Goal: Transaction & Acquisition: Purchase product/service

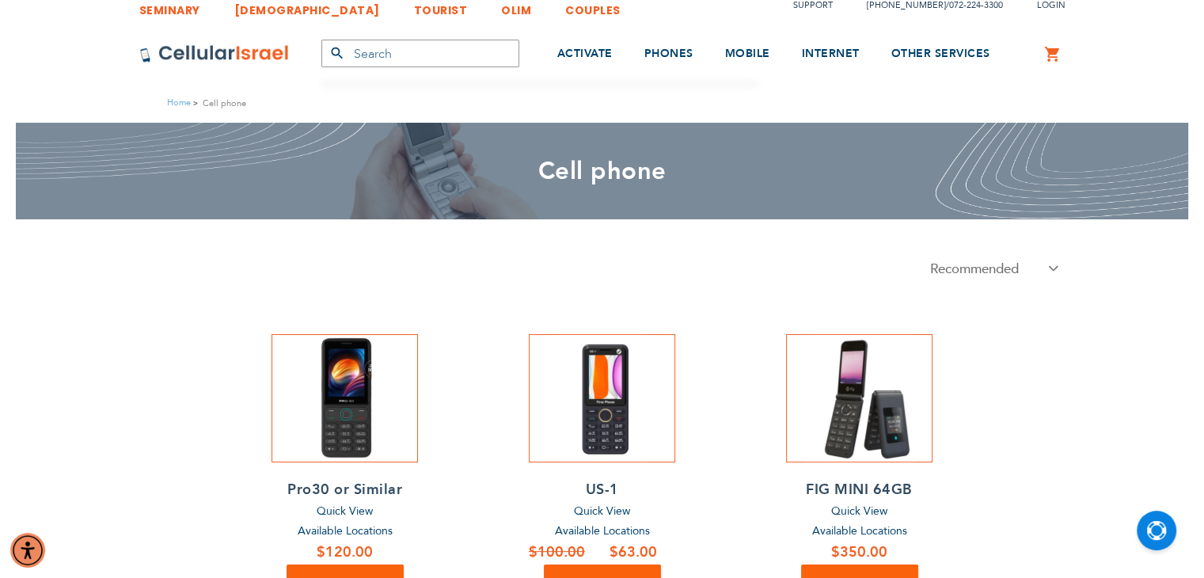
scroll to position [14, 0]
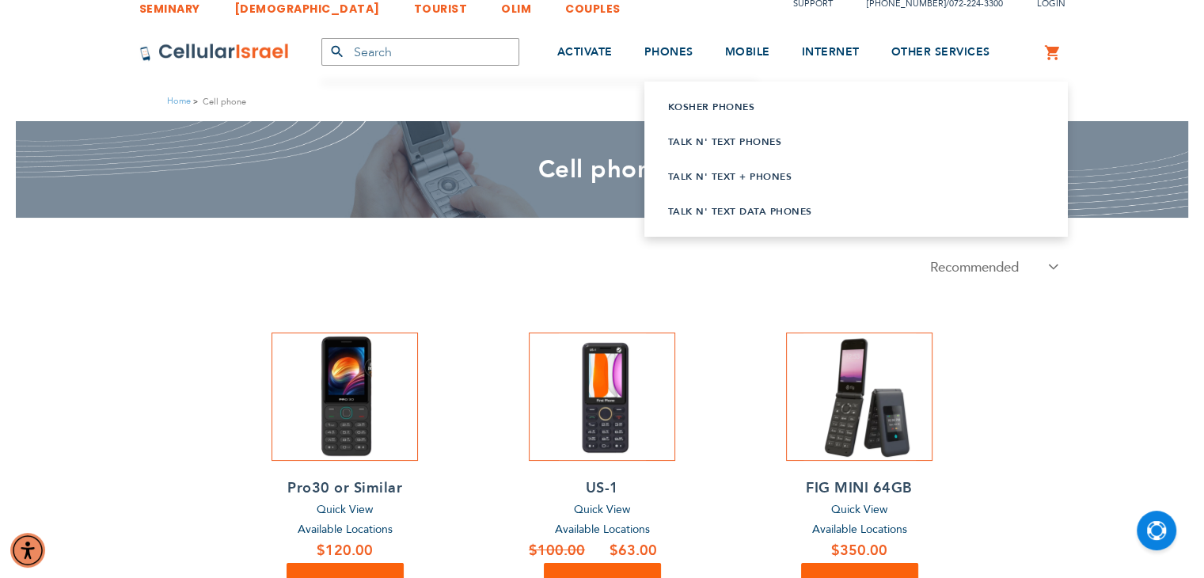
click at [715, 207] on link "Talk n' Text Data Phones" at bounding box center [836, 211] width 336 height 16
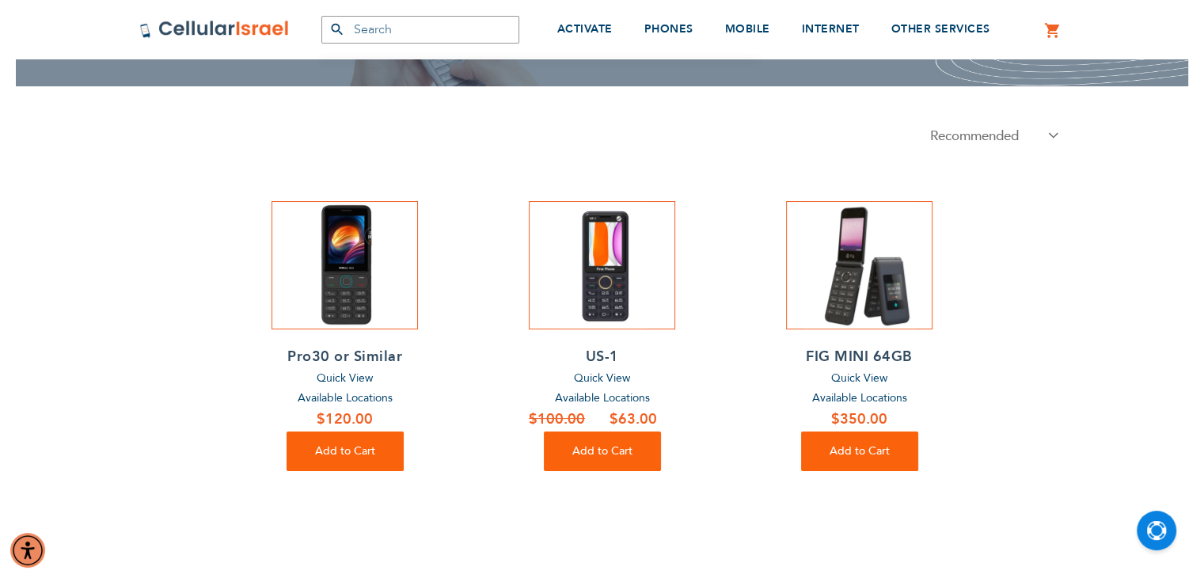
scroll to position [150, 0]
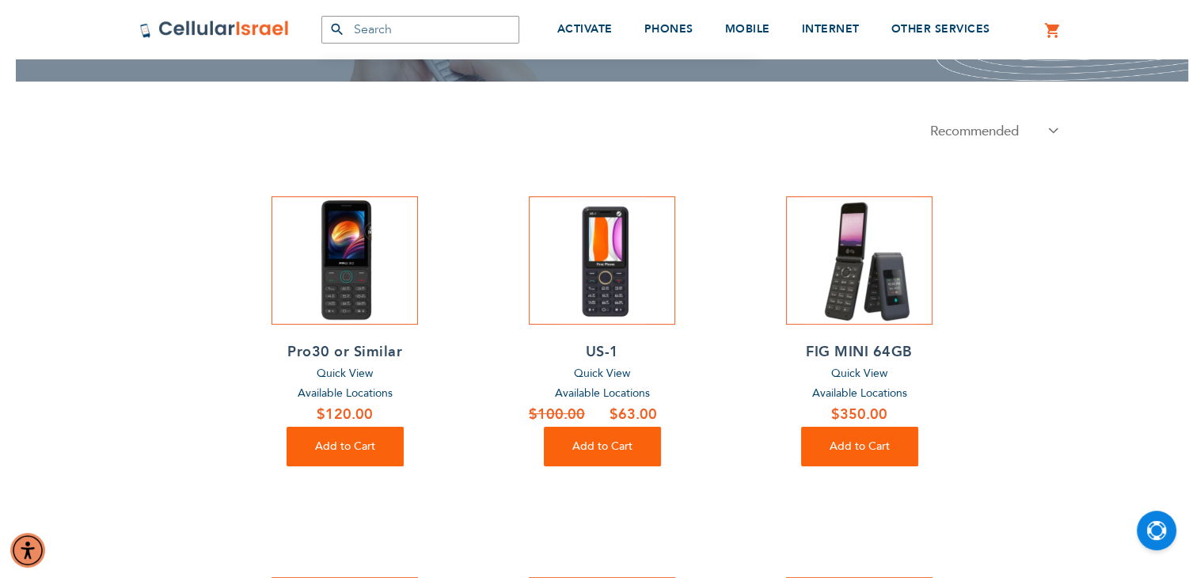
click at [372, 355] on h2 "Pro30 or Similar" at bounding box center [344, 352] width 146 height 24
click at [599, 351] on h2 "US-1" at bounding box center [602, 352] width 146 height 24
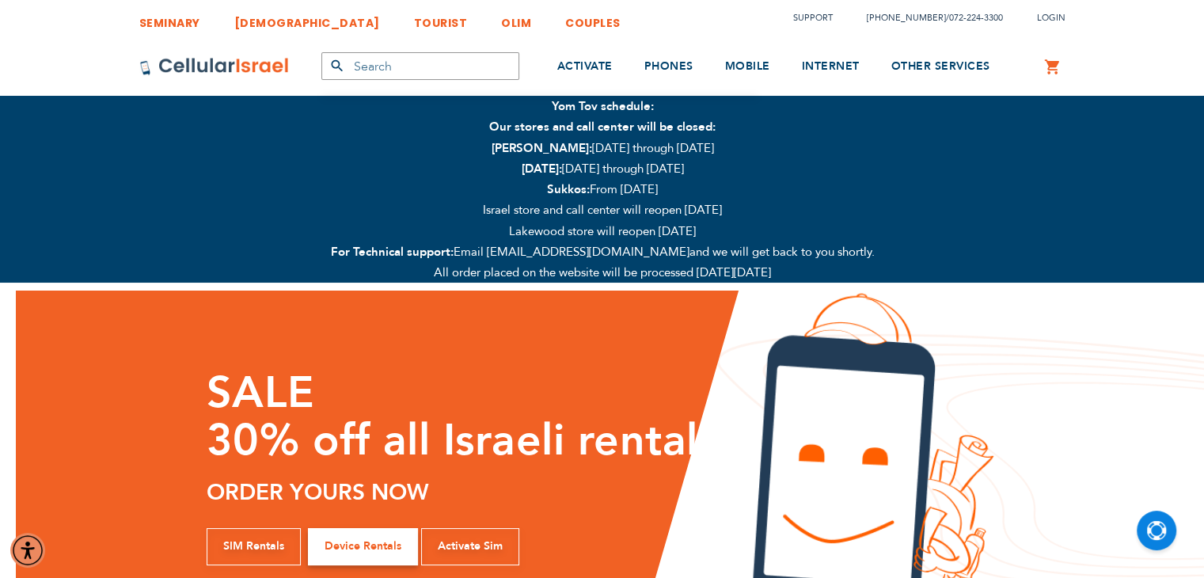
drag, startPoint x: 0, startPoint y: 0, endPoint x: 255, endPoint y: 61, distance: 262.0
click at [255, 61] on img at bounding box center [214, 66] width 150 height 19
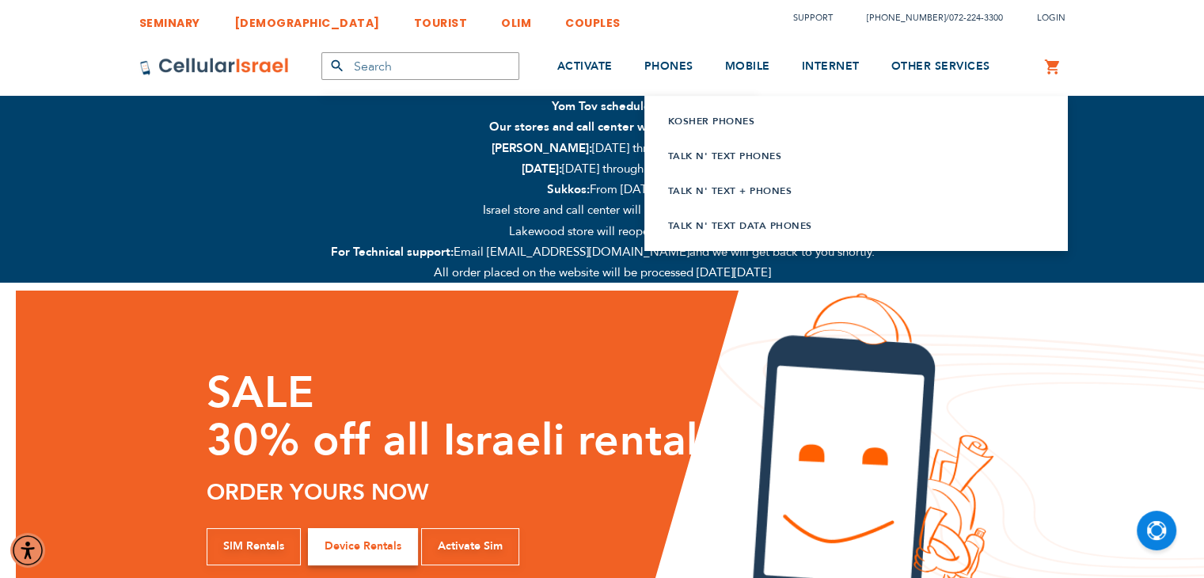
click at [728, 220] on link "Talk n' Text Data Phones" at bounding box center [836, 226] width 336 height 16
